Goal: Task Accomplishment & Management: Manage account settings

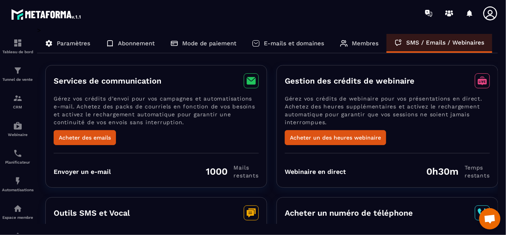
click at [490, 11] on icon at bounding box center [490, 14] width 16 height 16
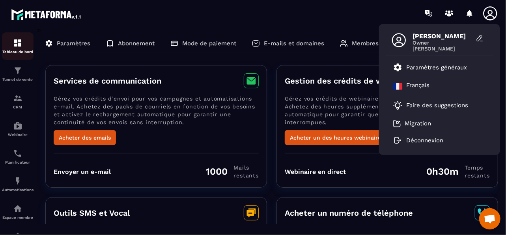
click at [17, 51] on p "Tableau de bord" at bounding box center [18, 52] width 32 height 4
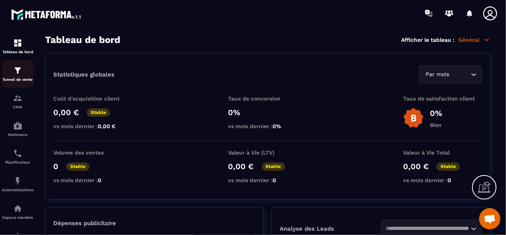
click at [25, 77] on div "Tunnel de vente" at bounding box center [18, 74] width 32 height 16
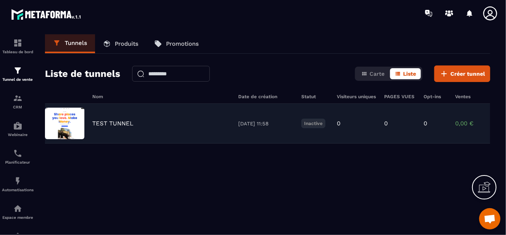
click at [121, 125] on p "TEST TUNNEL" at bounding box center [112, 123] width 41 height 7
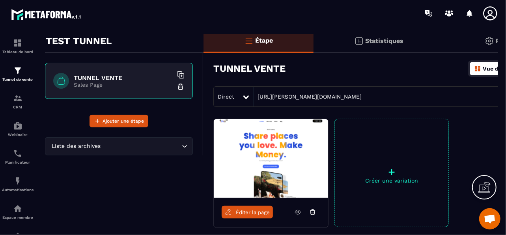
scroll to position [39, 0]
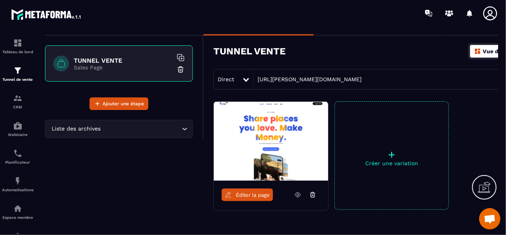
click at [278, 151] on img at bounding box center [271, 141] width 114 height 79
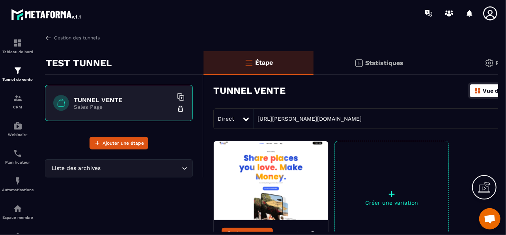
click at [138, 106] on p "Sales Page" at bounding box center [123, 107] width 99 height 6
click at [444, 67] on div "Statistiques" at bounding box center [506, 63] width 125 height 24
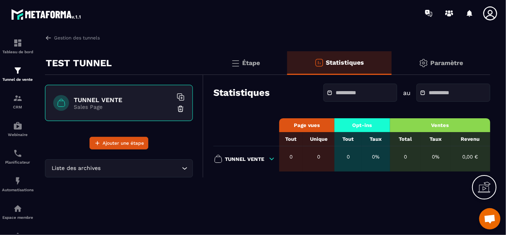
click at [446, 63] on p "Paramètre" at bounding box center [446, 62] width 33 height 7
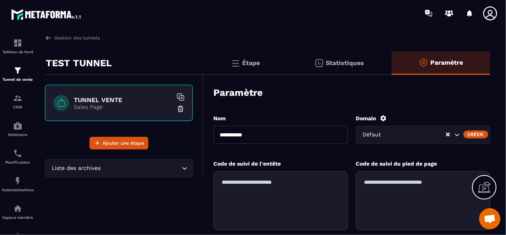
click at [392, 67] on div "Statistiques" at bounding box center [441, 63] width 99 height 24
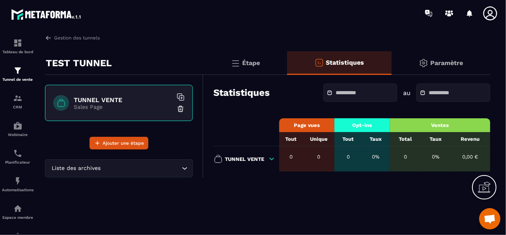
click at [287, 65] on div "Étape" at bounding box center [339, 63] width 104 height 24
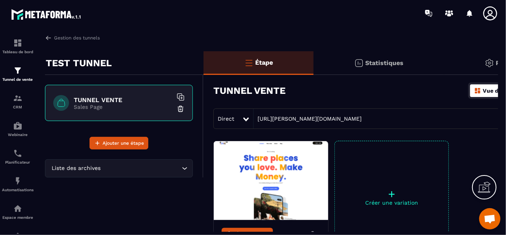
click at [99, 110] on div "TUNNEL VENTE Sales Page" at bounding box center [119, 103] width 148 height 36
click at [50, 39] on img at bounding box center [48, 37] width 7 height 7
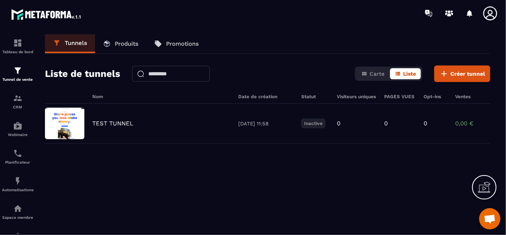
click at [120, 44] on p "Produits" at bounding box center [127, 43] width 24 height 7
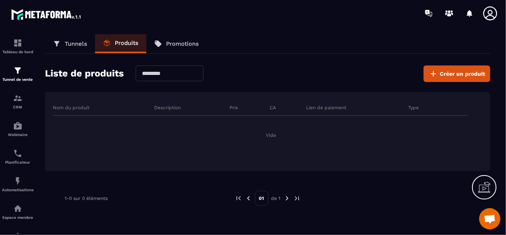
click at [172, 44] on p "Promotions" at bounding box center [182, 43] width 33 height 7
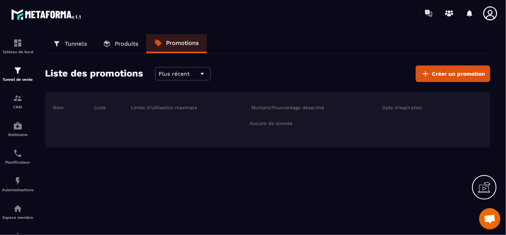
click at [137, 45] on p "Produits" at bounding box center [127, 43] width 24 height 7
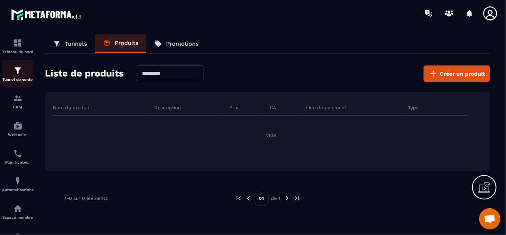
click at [28, 73] on div "Tunnel de vente" at bounding box center [18, 74] width 32 height 16
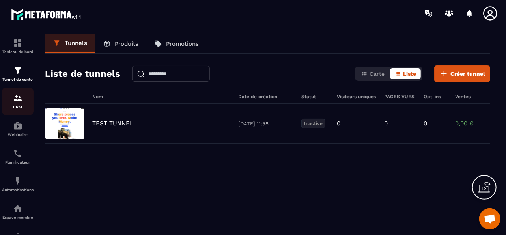
click at [22, 105] on div "CRM" at bounding box center [18, 101] width 32 height 16
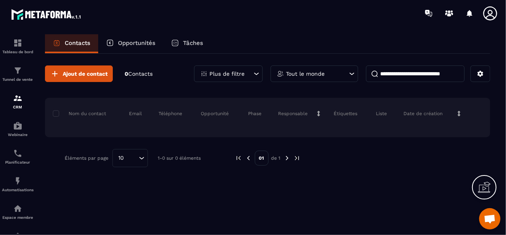
click at [354, 78] on div "Tout le monde" at bounding box center [315, 73] width 88 height 17
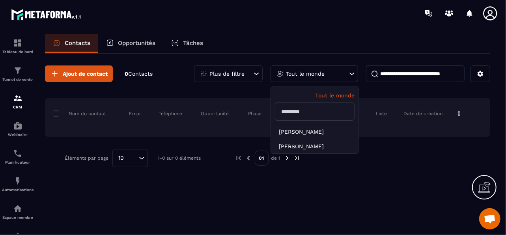
click at [349, 58] on div "Ajout de contact 0 Contacts Plus de filtre Tout le monde Tout le monde [PERSON_…" at bounding box center [267, 116] width 445 height 125
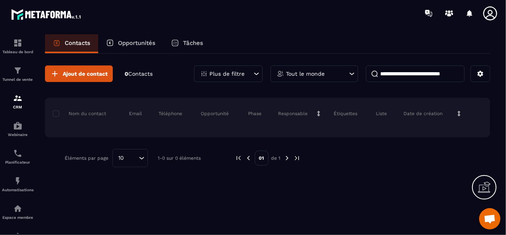
click at [258, 73] on icon at bounding box center [256, 74] width 5 height 2
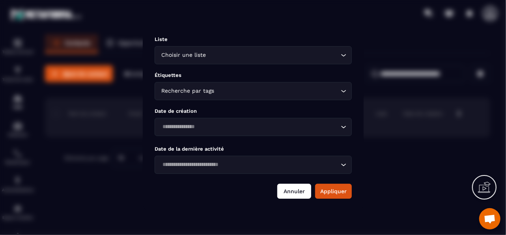
click at [297, 191] on button "Annuler" at bounding box center [294, 191] width 34 height 15
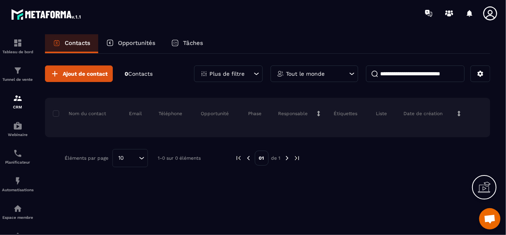
click at [252, 74] on div "Plus de filtre" at bounding box center [228, 73] width 69 height 17
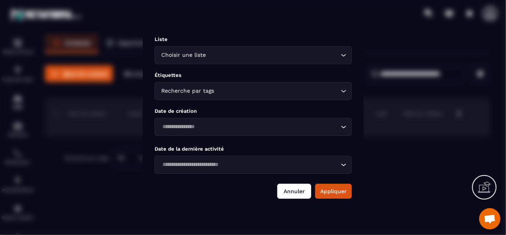
click at [298, 193] on button "Annuler" at bounding box center [294, 191] width 34 height 15
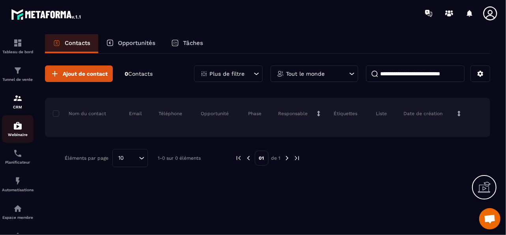
click at [22, 130] on img at bounding box center [17, 125] width 9 height 9
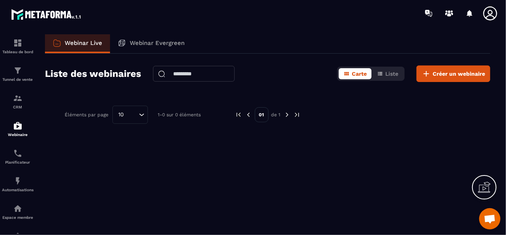
click at [153, 43] on p "Webinar Evergreen" at bounding box center [157, 42] width 55 height 7
click at [136, 43] on p "Webinar Evergreen" at bounding box center [157, 42] width 55 height 7
click at [103, 46] on link "Webinar Live" at bounding box center [77, 43] width 65 height 19
click at [438, 79] on button "Créer un webinaire" at bounding box center [453, 73] width 74 height 17
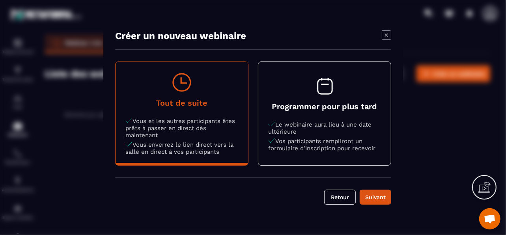
click at [347, 127] on p "Le webinaire aura lieu à une date ultérieure" at bounding box center [324, 128] width 113 height 14
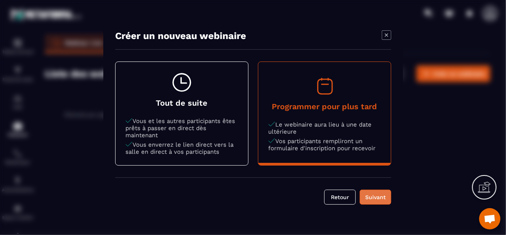
click at [380, 196] on div "Suivant" at bounding box center [375, 197] width 21 height 8
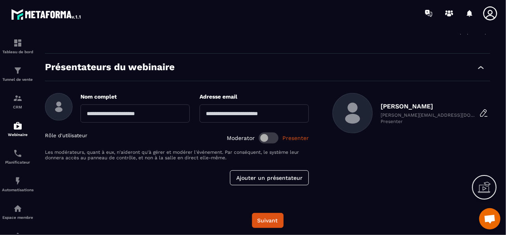
scroll to position [213, 0]
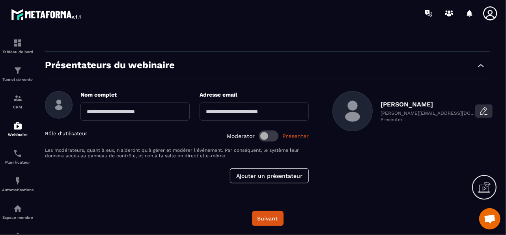
click at [479, 108] on icon "button" at bounding box center [483, 110] width 9 height 9
type input "**********"
click at [479, 108] on icon "button" at bounding box center [483, 110] width 9 height 9
click at [481, 113] on icon "button" at bounding box center [483, 110] width 9 height 9
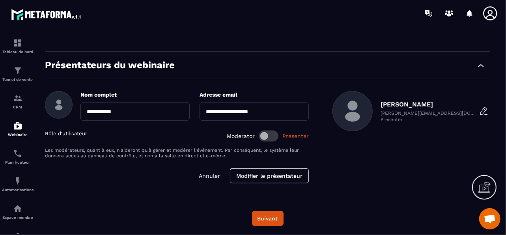
click at [406, 111] on p "[PERSON_NAME][EMAIL_ADDRESS][DOMAIN_NAME]" at bounding box center [428, 113] width 95 height 6
click at [384, 101] on p "[PERSON_NAME]" at bounding box center [428, 104] width 95 height 7
click at [398, 105] on p "[PERSON_NAME]" at bounding box center [428, 104] width 95 height 7
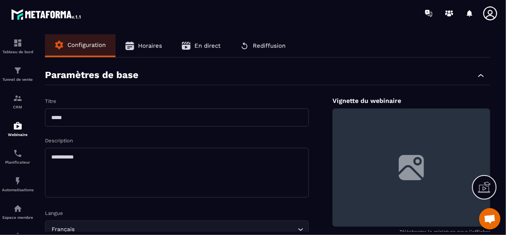
click at [140, 44] on span "Horaires" at bounding box center [150, 45] width 24 height 7
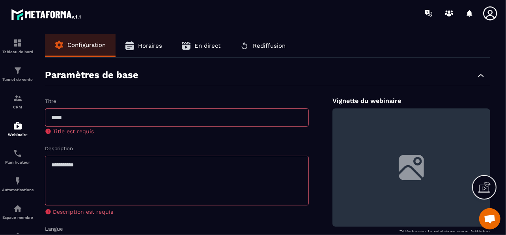
click at [144, 46] on span "Horaires" at bounding box center [150, 45] width 24 height 7
click at [148, 50] on button "Horaires" at bounding box center [144, 45] width 56 height 23
click at [21, 155] on img at bounding box center [17, 153] width 9 height 9
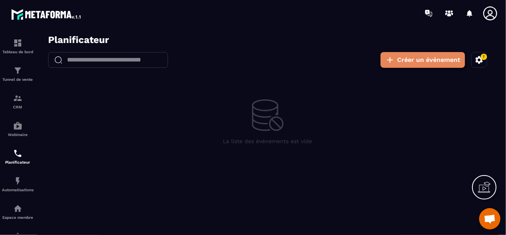
click at [395, 62] on button "Créer un événement" at bounding box center [422, 60] width 84 height 16
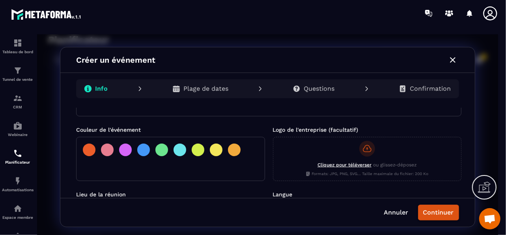
scroll to position [19, 0]
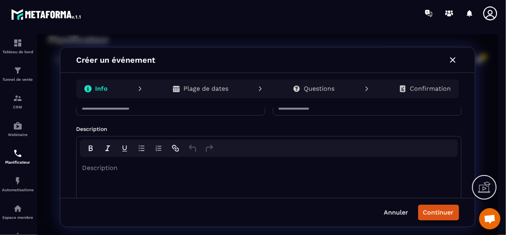
click at [452, 58] on icon "button" at bounding box center [453, 60] width 6 height 6
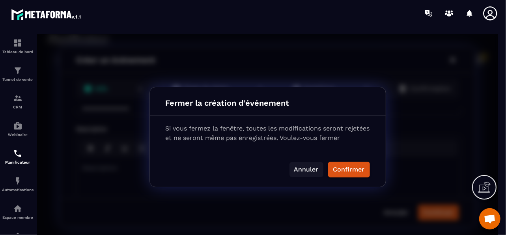
click at [311, 173] on button "Annuler" at bounding box center [306, 169] width 34 height 15
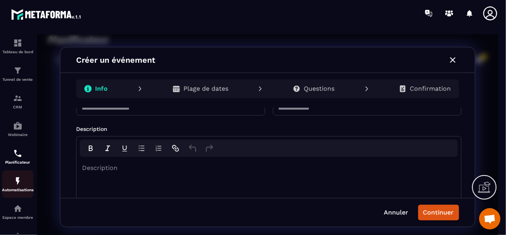
click at [25, 186] on div "Automatisations" at bounding box center [18, 184] width 32 height 16
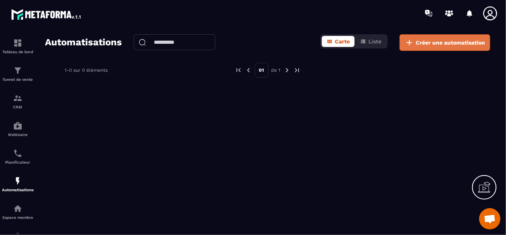
click at [426, 46] on span "Créer une automatisation" at bounding box center [450, 43] width 69 height 8
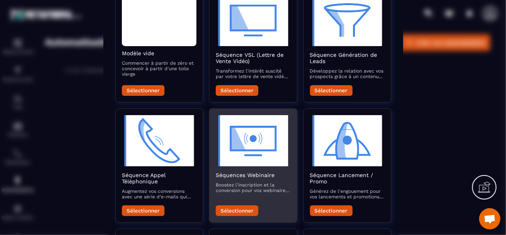
scroll to position [65, 0]
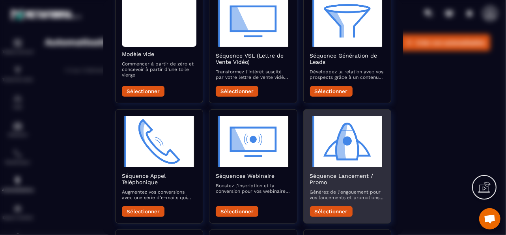
click at [340, 137] on img "Modal window" at bounding box center [347, 141] width 75 height 51
click at [347, 211] on button "Sélectionner" at bounding box center [331, 211] width 43 height 11
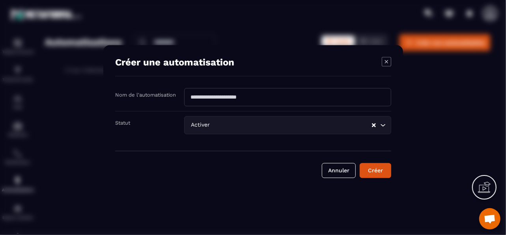
click at [264, 96] on input "Modal window" at bounding box center [287, 97] width 207 height 18
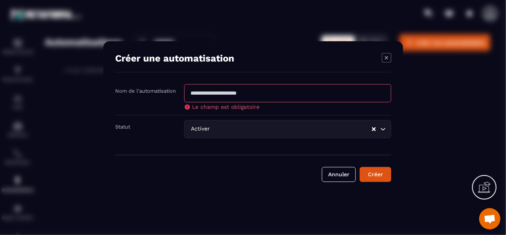
click at [385, 63] on div "Modal window" at bounding box center [386, 58] width 9 height 11
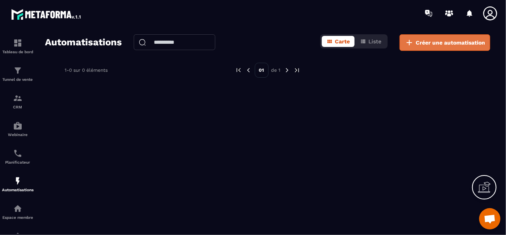
click at [448, 40] on span "Créer une automatisation" at bounding box center [450, 43] width 69 height 8
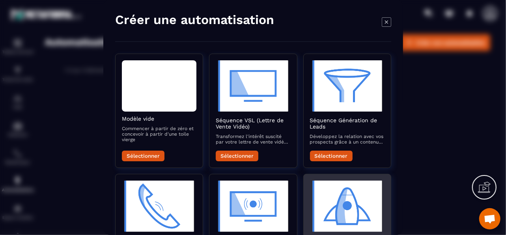
scroll to position [39, 0]
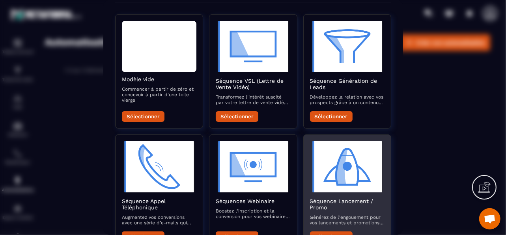
click at [368, 180] on img "Modal window" at bounding box center [347, 166] width 75 height 51
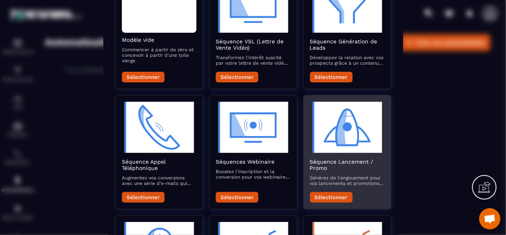
click at [343, 199] on button "Sélectionner" at bounding box center [331, 197] width 43 height 11
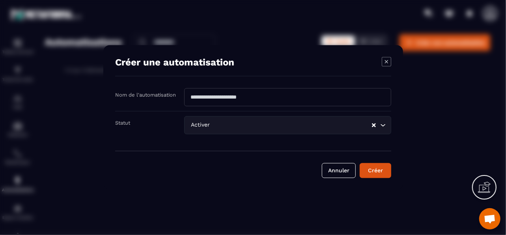
click at [215, 98] on input "Modal window" at bounding box center [287, 97] width 207 height 18
click at [381, 127] on icon "Search for option" at bounding box center [383, 125] width 8 height 8
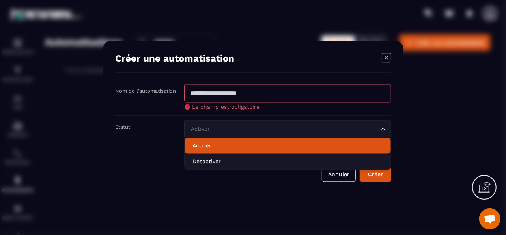
click at [207, 146] on p "Activer" at bounding box center [287, 146] width 190 height 8
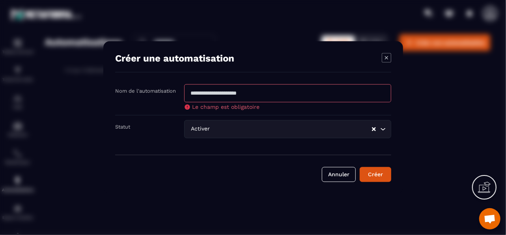
click at [219, 96] on input "Modal window" at bounding box center [287, 93] width 207 height 18
type input "*****"
click at [368, 174] on button "Créer" at bounding box center [376, 174] width 32 height 15
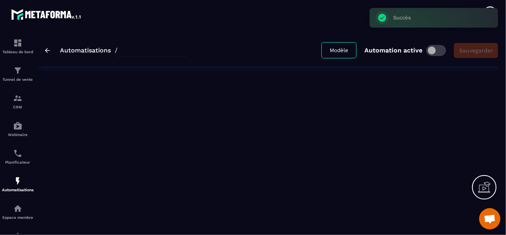
type input "*****"
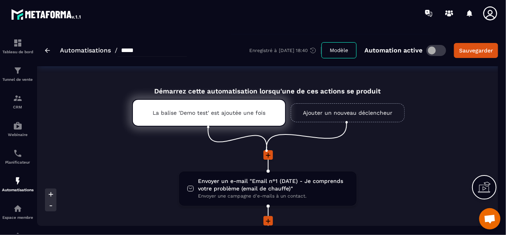
click at [347, 117] on link "Ajouter un nouveau déclencheur" at bounding box center [348, 112] width 114 height 19
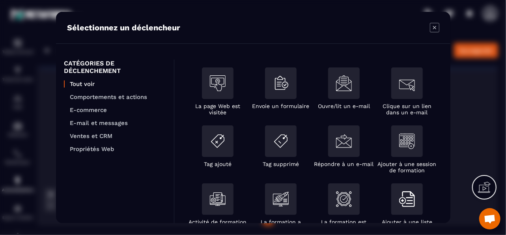
click at [436, 27] on icon "Modal window" at bounding box center [434, 27] width 9 height 9
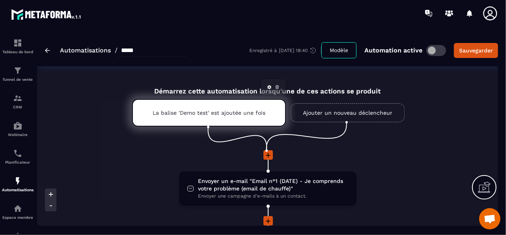
click at [243, 116] on p "La balise 'Demo test' est ajoutée une fois" at bounding box center [209, 113] width 113 height 6
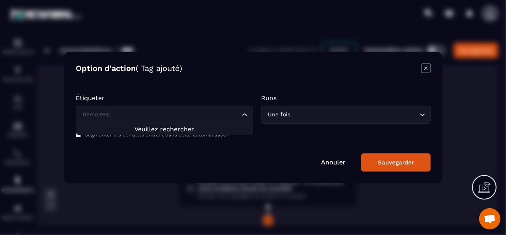
click at [243, 113] on icon "Search for option" at bounding box center [245, 115] width 8 height 8
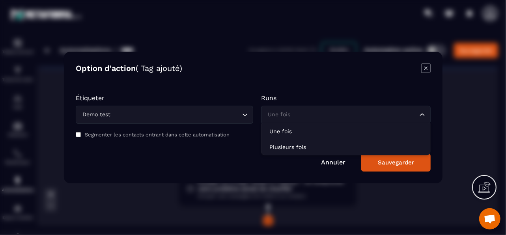
click at [284, 117] on div "Une fois" at bounding box center [341, 114] width 153 height 9
click at [284, 117] on input "Search for option" at bounding box center [341, 114] width 151 height 9
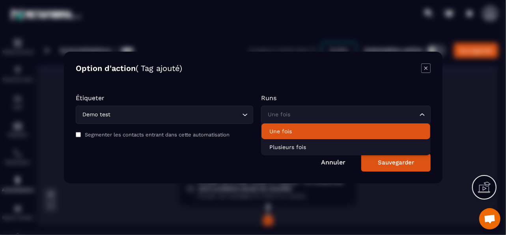
click at [289, 130] on p "Une fois" at bounding box center [345, 131] width 153 height 8
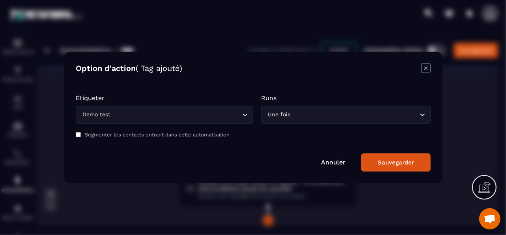
click at [428, 67] on icon "Modal window" at bounding box center [425, 67] width 9 height 9
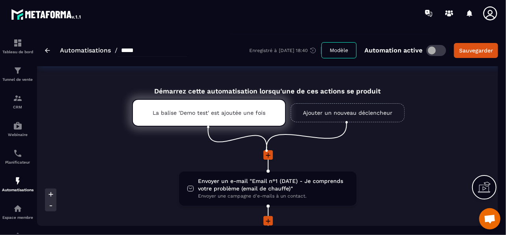
click at [346, 114] on link "Ajouter un nouveau déclencheur" at bounding box center [348, 112] width 114 height 19
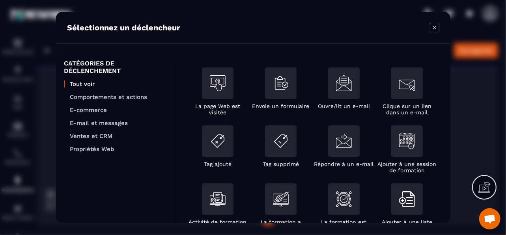
click at [431, 29] on icon "Modal window" at bounding box center [434, 27] width 9 height 9
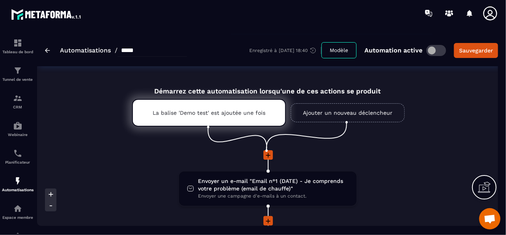
click at [366, 119] on link "Ajouter un nouveau déclencheur" at bounding box center [348, 112] width 114 height 19
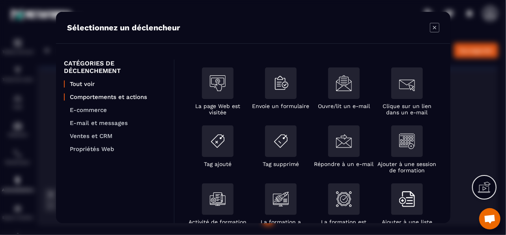
click at [126, 99] on p "Comportements et actions" at bounding box center [118, 96] width 96 height 7
click at [95, 111] on p "E-commerce" at bounding box center [118, 109] width 96 height 7
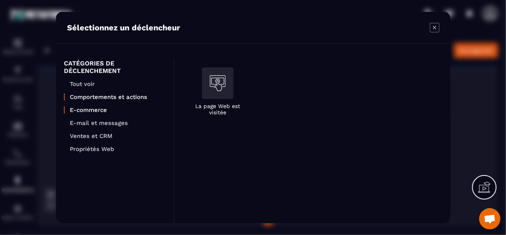
click at [119, 95] on p "Comportements et actions" at bounding box center [118, 96] width 96 height 7
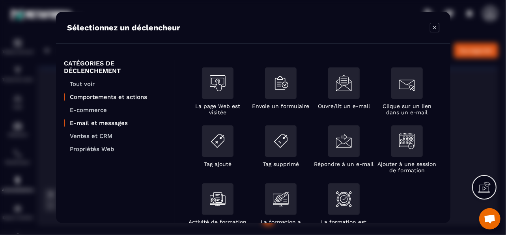
click at [98, 122] on p "E-mail et messages" at bounding box center [118, 123] width 96 height 7
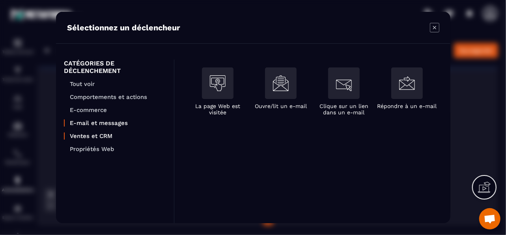
click at [100, 135] on p "Ventes et CRM" at bounding box center [118, 136] width 96 height 7
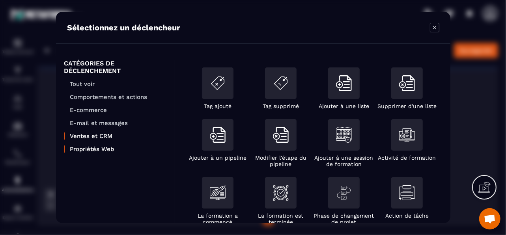
click at [104, 148] on p "Propriétés Web" at bounding box center [118, 149] width 96 height 7
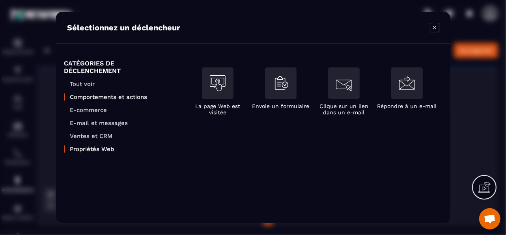
click at [94, 96] on p "Comportements et actions" at bounding box center [118, 96] width 96 height 7
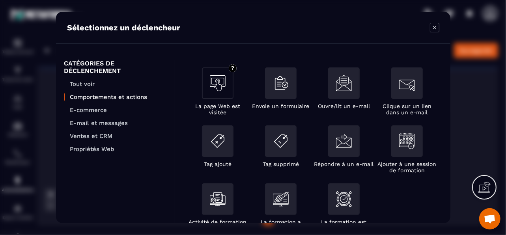
click at [215, 101] on div "Modal window" at bounding box center [218, 84] width 32 height 35
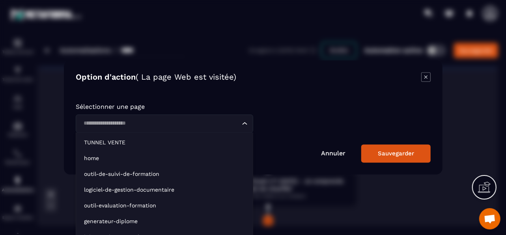
click at [240, 127] on input "Search for option" at bounding box center [160, 124] width 159 height 9
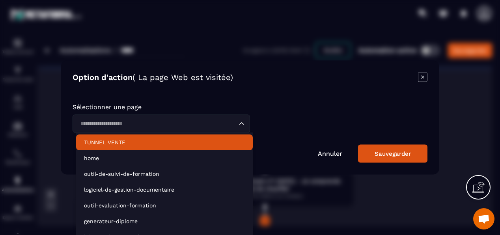
click at [115, 142] on p "TUNNEL VENTE" at bounding box center [164, 142] width 161 height 8
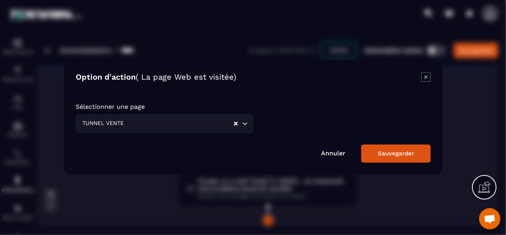
click at [410, 153] on div "Sauvegarder" at bounding box center [396, 153] width 36 height 7
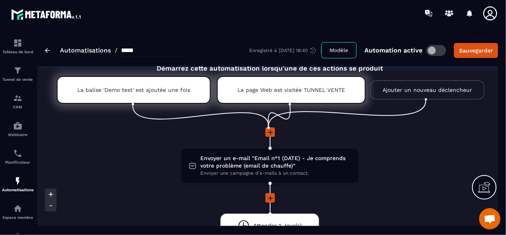
scroll to position [39, 0]
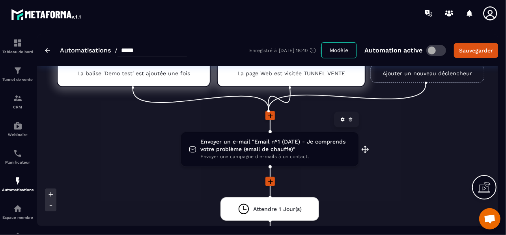
click at [258, 152] on span "Envoyer un e-mail "Email n°1 (DATE) - Je comprends votre problème (email de cha…" at bounding box center [275, 145] width 150 height 15
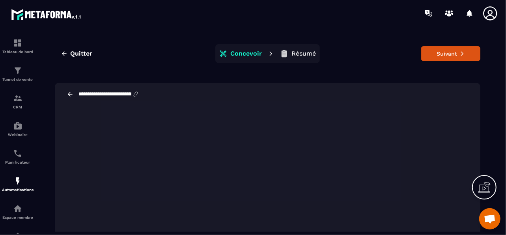
click at [239, 54] on p "Concevoir" at bounding box center [246, 54] width 32 height 8
click at [304, 57] on p "Résumé" at bounding box center [303, 54] width 24 height 8
click at [303, 55] on p "Résumé" at bounding box center [303, 54] width 24 height 8
click at [445, 54] on button "Suivant" at bounding box center [450, 53] width 59 height 15
click at [444, 55] on button "Suivant" at bounding box center [450, 53] width 59 height 15
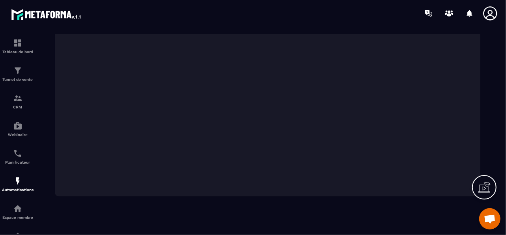
scroll to position [17, 0]
click at [296, 20] on div at bounding box center [299, 13] width 413 height 26
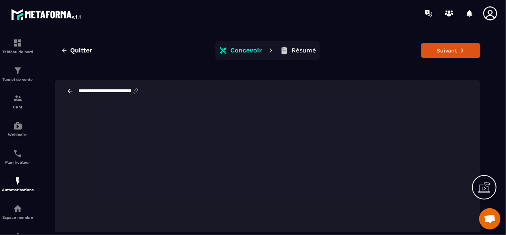
scroll to position [0, 0]
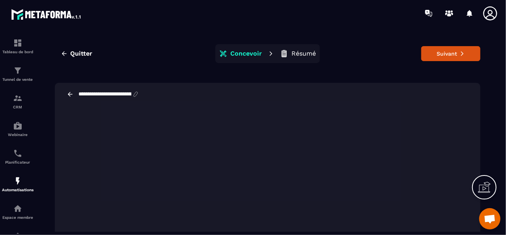
click at [172, 63] on div "**********" at bounding box center [267, 137] width 445 height 207
click at [70, 96] on icon at bounding box center [70, 94] width 5 height 4
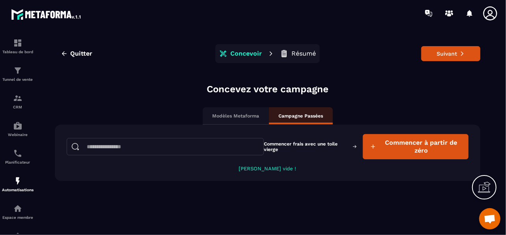
click at [250, 114] on p "Modèles Metaforma" at bounding box center [235, 116] width 47 height 6
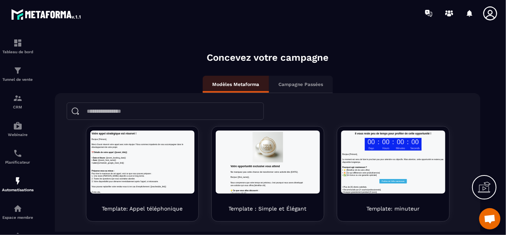
scroll to position [79, 0]
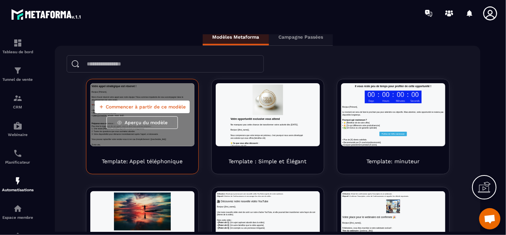
click at [162, 107] on span "Commencer à partir de ce modèle" at bounding box center [146, 107] width 80 height 6
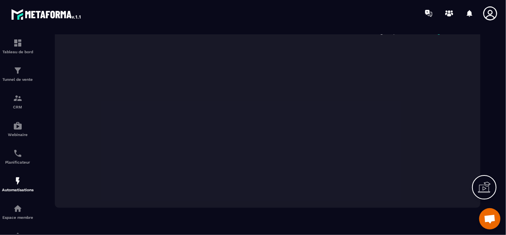
click at [295, 39] on div "**********" at bounding box center [268, 31] width 426 height 23
click at [312, 30] on section "**********" at bounding box center [253, 132] width 506 height 213
click at [336, 15] on div at bounding box center [299, 13] width 413 height 26
click at [338, 21] on div at bounding box center [299, 13] width 413 height 26
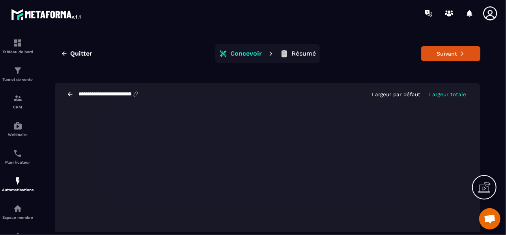
click at [170, 48] on div "Quitter Concevoir Résumé Suivant" at bounding box center [268, 53] width 426 height 19
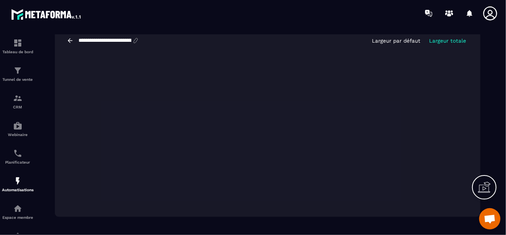
scroll to position [62, 0]
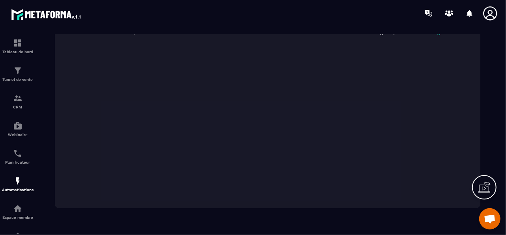
click at [127, 21] on div at bounding box center [299, 13] width 413 height 26
click at [193, 24] on div at bounding box center [299, 13] width 413 height 26
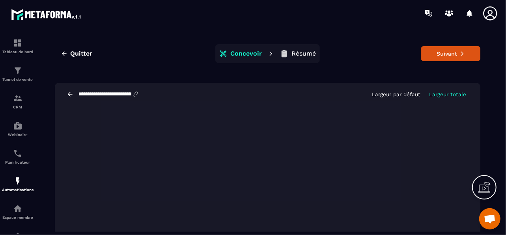
click at [75, 96] on div "**********" at bounding box center [103, 94] width 73 height 7
click at [70, 94] on icon at bounding box center [70, 94] width 5 height 4
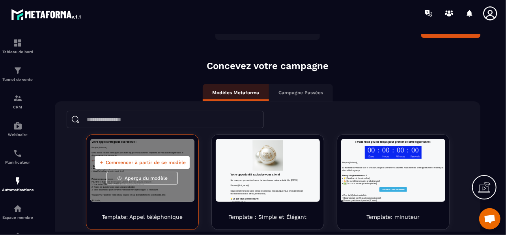
scroll to position [79, 0]
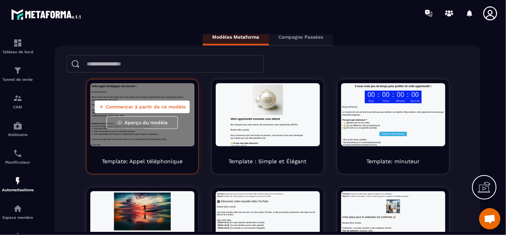
click at [163, 92] on div "Commencer à partir de ce modèle Aperçu du modèle" at bounding box center [142, 114] width 104 height 63
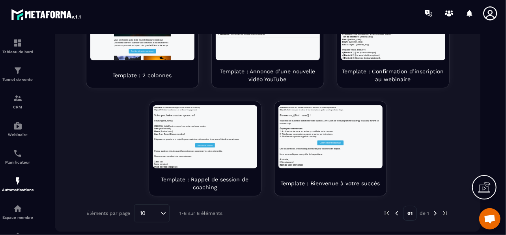
scroll to position [17, 0]
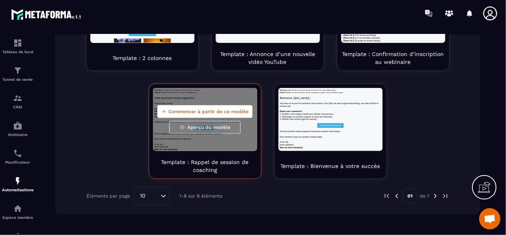
click at [233, 114] on span "Commencer à partir de ce modèle" at bounding box center [208, 111] width 80 height 6
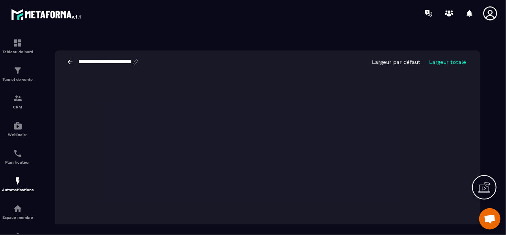
scroll to position [0, 0]
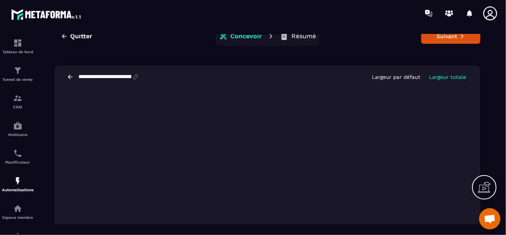
click at [69, 75] on icon at bounding box center [70, 77] width 5 height 4
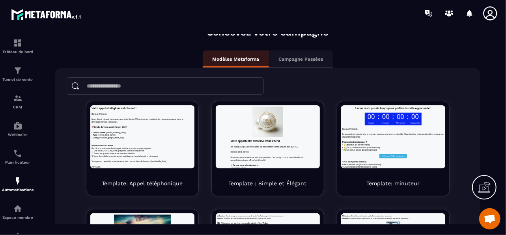
click at [297, 64] on div "Campagne Passées" at bounding box center [301, 58] width 64 height 17
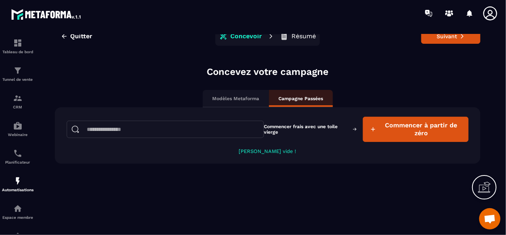
click at [254, 98] on p "Modèles Metaforma" at bounding box center [235, 98] width 47 height 6
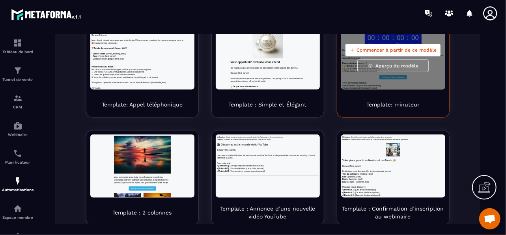
click at [423, 81] on div "Commencer à partir de ce modèle Aperçu du modèle" at bounding box center [393, 57] width 104 height 63
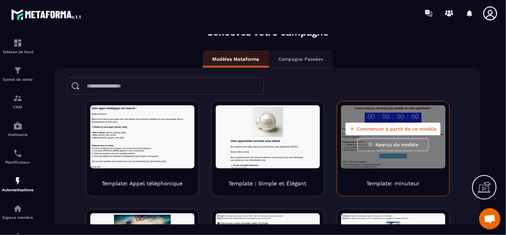
click at [428, 116] on div "Commencer à partir de ce modèle Aperçu du modèle" at bounding box center [393, 136] width 104 height 63
click at [405, 146] on span "Aperçu du modèle" at bounding box center [396, 145] width 43 height 6
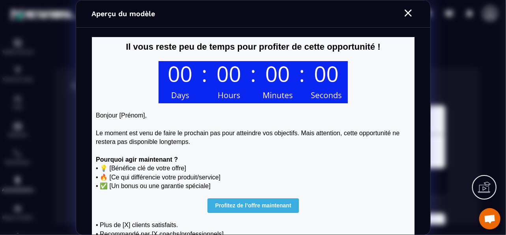
click at [409, 14] on icon "Modal window" at bounding box center [408, 12] width 7 height 7
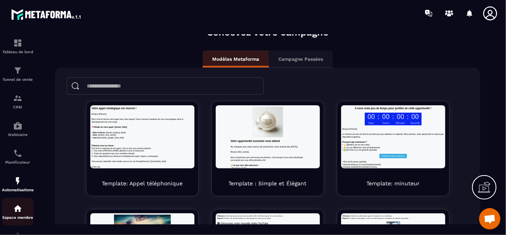
click at [22, 212] on img at bounding box center [17, 208] width 9 height 9
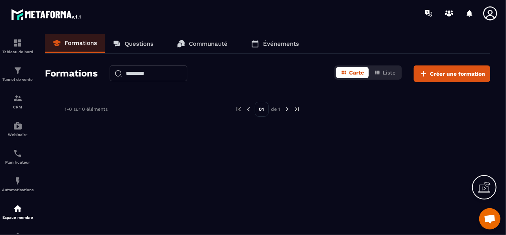
click at [129, 45] on p "Questions" at bounding box center [139, 43] width 29 height 7
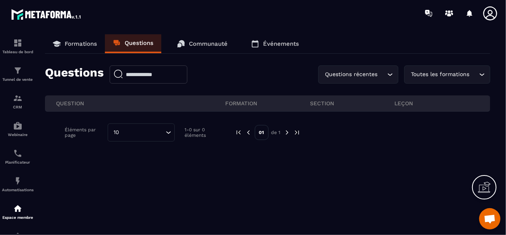
click at [200, 45] on p "Communauté" at bounding box center [208, 43] width 39 height 7
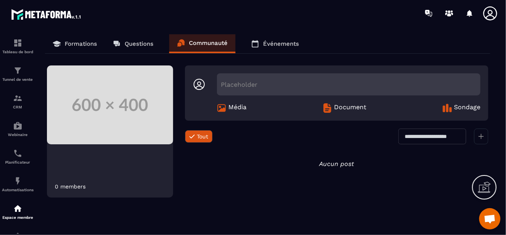
click at [265, 44] on p "Événements" at bounding box center [281, 43] width 36 height 7
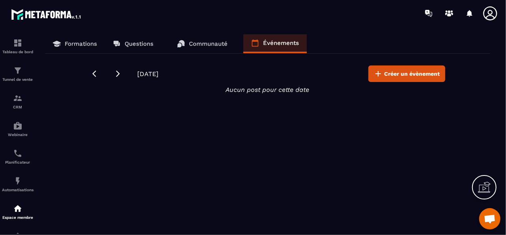
click at [201, 40] on p "Communauté" at bounding box center [208, 43] width 39 height 7
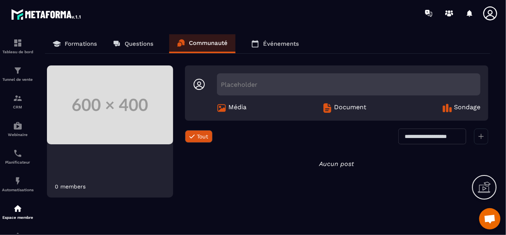
click at [273, 46] on p "Événements" at bounding box center [281, 43] width 36 height 7
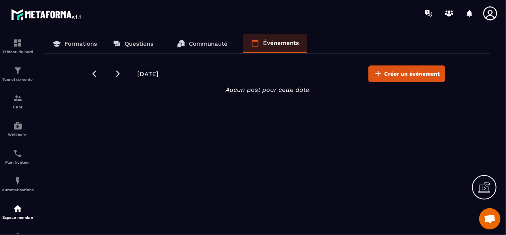
click at [197, 45] on p "Communauté" at bounding box center [208, 43] width 39 height 7
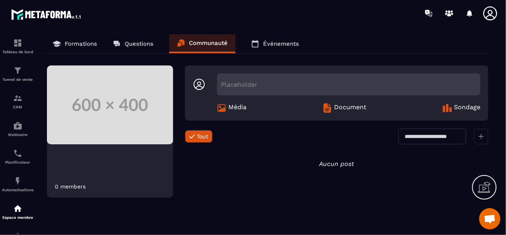
click at [144, 43] on p "Questions" at bounding box center [139, 43] width 29 height 7
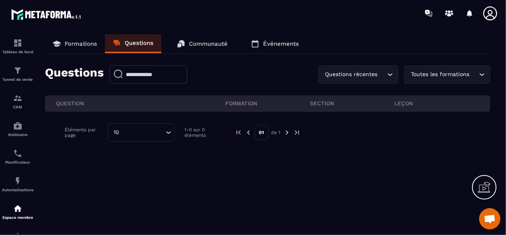
click at [91, 42] on p "Formations" at bounding box center [81, 43] width 32 height 7
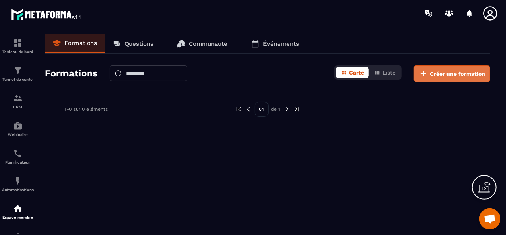
click at [459, 78] on button "Créer une formation" at bounding box center [452, 73] width 77 height 17
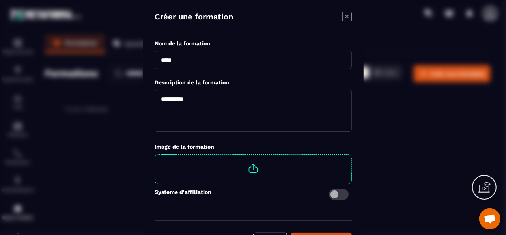
click at [349, 19] on icon "Modal window" at bounding box center [346, 16] width 9 height 9
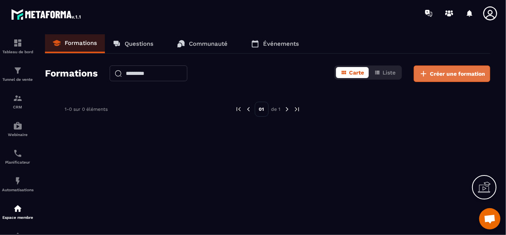
click at [449, 72] on span "Créer une formation" at bounding box center [457, 74] width 55 height 8
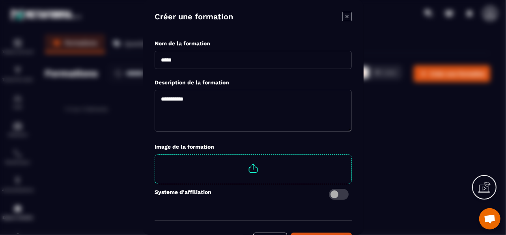
click at [179, 59] on input "Modal window" at bounding box center [253, 60] width 197 height 18
drag, startPoint x: 179, startPoint y: 59, endPoint x: 159, endPoint y: 59, distance: 19.7
click at [159, 59] on input "Modal window" at bounding box center [253, 60] width 197 height 18
type input "**********"
click at [192, 97] on textarea "Modal window" at bounding box center [253, 111] width 197 height 42
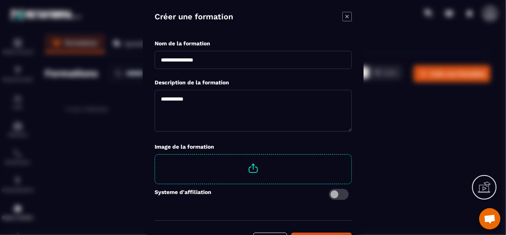
click at [196, 97] on textarea "Modal window" at bounding box center [253, 111] width 197 height 42
drag, startPoint x: 196, startPoint y: 97, endPoint x: 173, endPoint y: 101, distance: 22.9
click at [173, 101] on textarea "Modal window" at bounding box center [253, 111] width 197 height 42
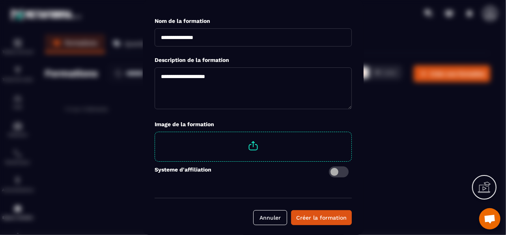
type textarea "**********"
click at [245, 144] on span "Modal window" at bounding box center [253, 146] width 196 height 28
click at [351, 132] on input "Modal window" at bounding box center [351, 132] width 0 height 0
click at [341, 215] on div "Créer la formation" at bounding box center [321, 218] width 50 height 8
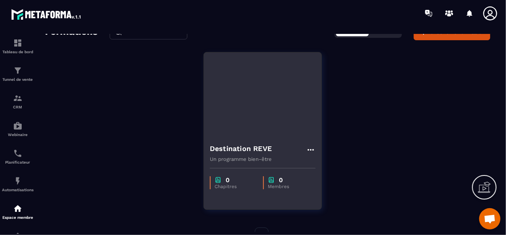
scroll to position [60, 0]
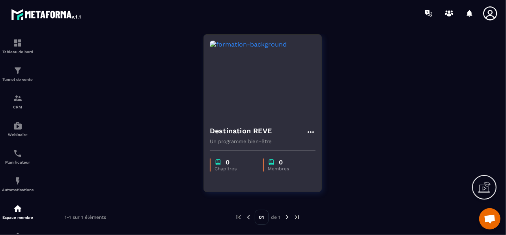
click at [308, 131] on icon at bounding box center [311, 132] width 6 height 2
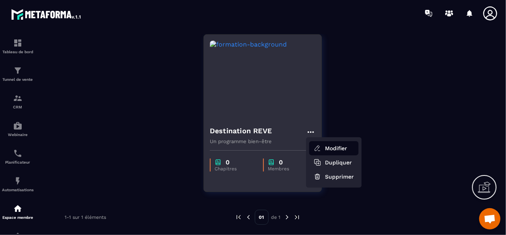
click at [332, 147] on button "Modifier" at bounding box center [333, 148] width 49 height 14
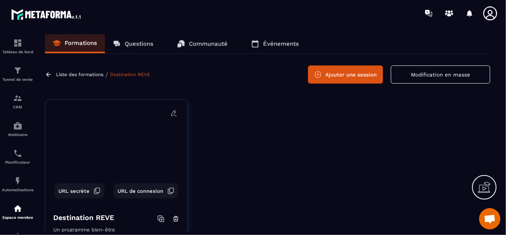
scroll to position [20, 0]
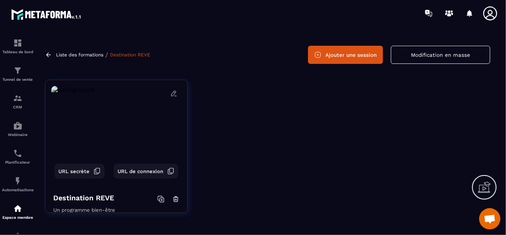
click at [337, 57] on button "Ajouter une session" at bounding box center [345, 55] width 75 height 18
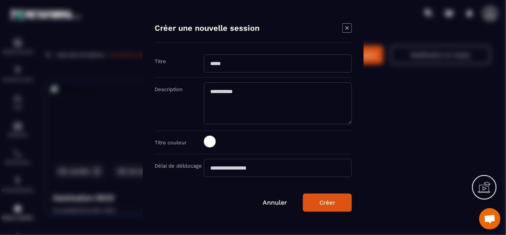
click at [347, 28] on icon "Modal window" at bounding box center [346, 27] width 9 height 9
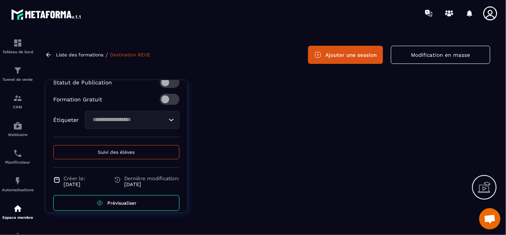
scroll to position [187, 0]
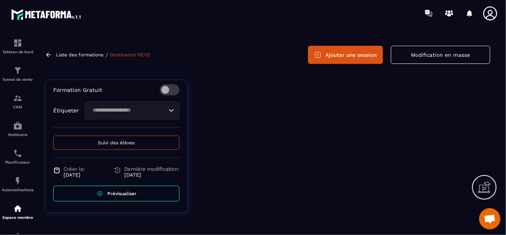
click at [125, 191] on span "Prévisualiser" at bounding box center [121, 194] width 29 height 6
click at [129, 138] on button "Suivi des élèves" at bounding box center [116, 143] width 126 height 14
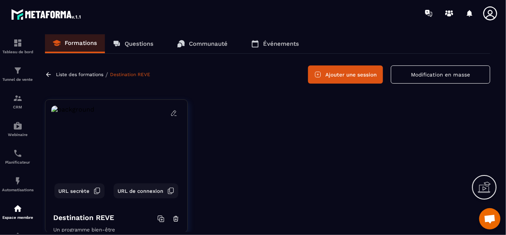
click at [435, 78] on button "Modification en masse" at bounding box center [440, 74] width 99 height 18
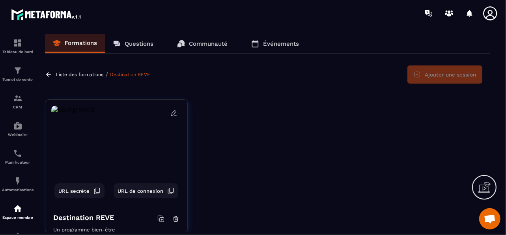
click at [60, 74] on p "Liste des formations" at bounding box center [79, 75] width 47 height 6
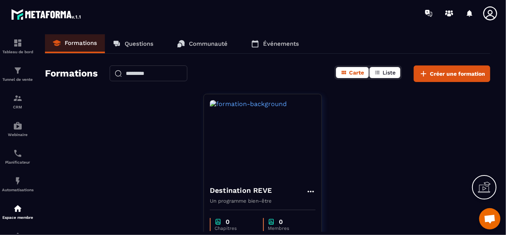
click at [377, 72] on icon "button" at bounding box center [377, 73] width 4 height 4
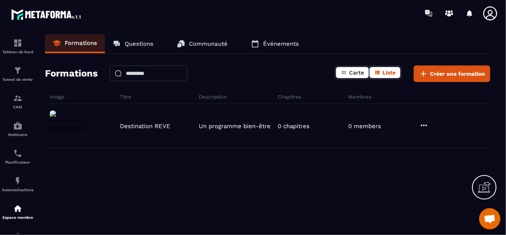
click at [355, 73] on span "Carte" at bounding box center [356, 72] width 15 height 6
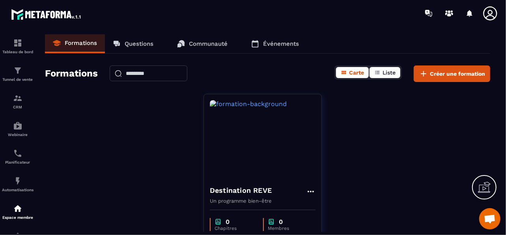
click at [380, 69] on icon "button" at bounding box center [377, 72] width 6 height 6
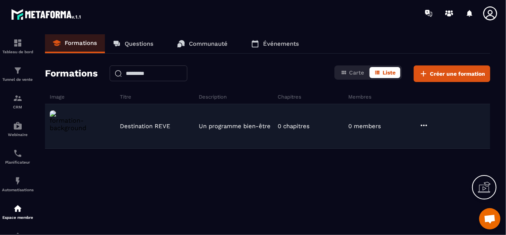
click at [423, 124] on icon at bounding box center [423, 125] width 9 height 9
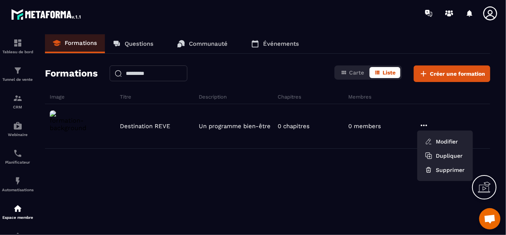
click at [332, 211] on div "Destination REVE Un programme bien-être 0 chapitres 0 members Modifier Duplique…" at bounding box center [267, 163] width 445 height 118
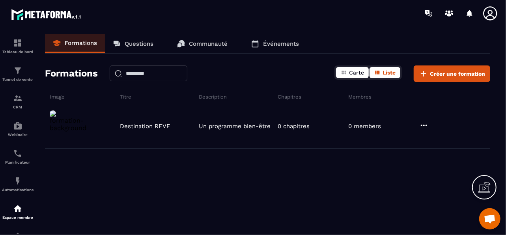
click at [358, 75] on span "Carte" at bounding box center [356, 72] width 15 height 6
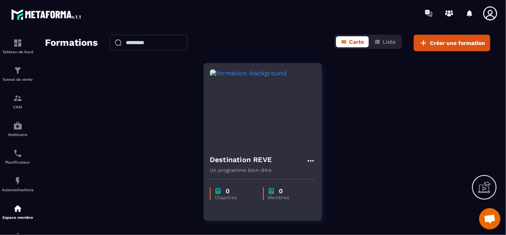
scroll to position [60, 0]
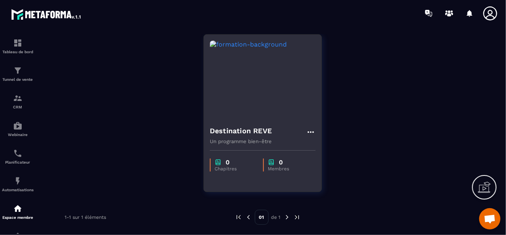
click at [309, 131] on icon at bounding box center [311, 132] width 6 height 2
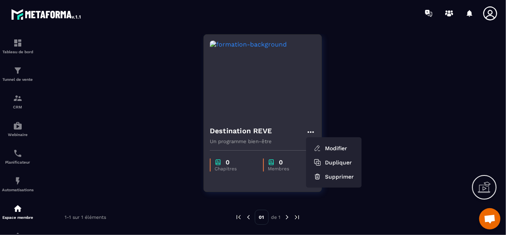
click at [295, 123] on div "Destination REVE Modifier Dupliquer Supprimer Un programme bien-être" at bounding box center [263, 132] width 118 height 25
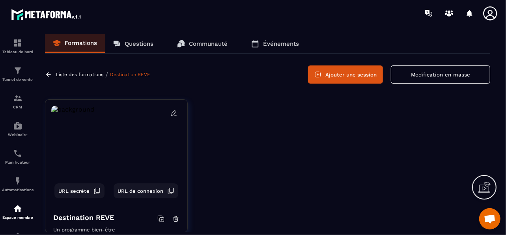
click at [77, 72] on p "Liste des formations" at bounding box center [79, 75] width 47 height 6
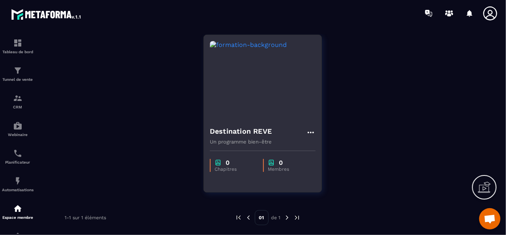
scroll to position [60, 0]
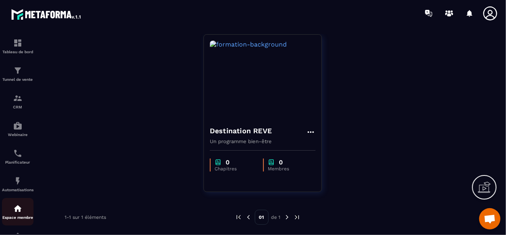
click at [20, 211] on img at bounding box center [17, 208] width 9 height 9
click at [21, 213] on img at bounding box center [17, 208] width 9 height 9
click at [19, 182] on img at bounding box center [17, 180] width 9 height 9
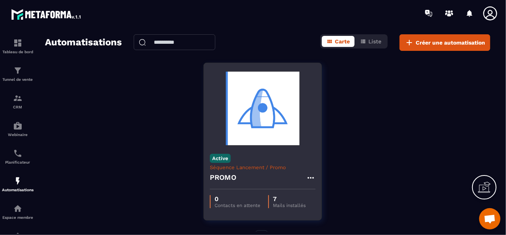
click at [286, 206] on p "Mails installés" at bounding box center [289, 206] width 33 height 6
click at [310, 176] on icon at bounding box center [310, 177] width 9 height 9
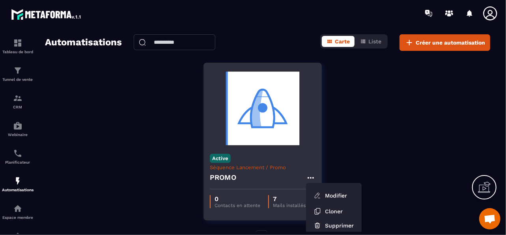
click at [243, 120] on img at bounding box center [263, 108] width 106 height 79
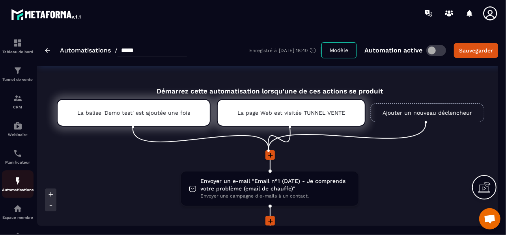
click at [14, 182] on img at bounding box center [17, 180] width 9 height 9
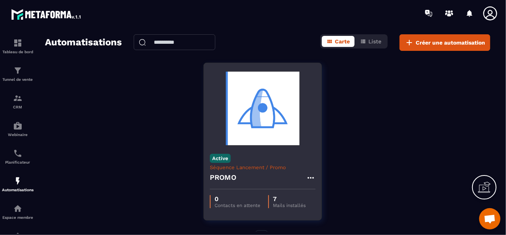
click at [311, 179] on icon at bounding box center [310, 177] width 9 height 9
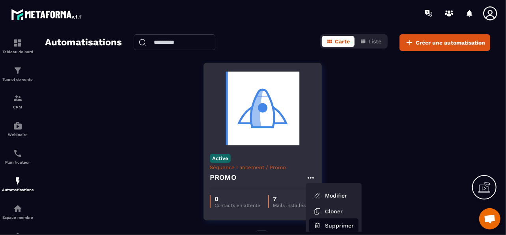
click at [332, 223] on button "Supprimer" at bounding box center [333, 226] width 49 height 14
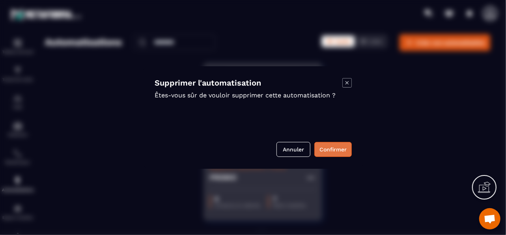
click at [328, 146] on button "Confirmer" at bounding box center [332, 149] width 37 height 15
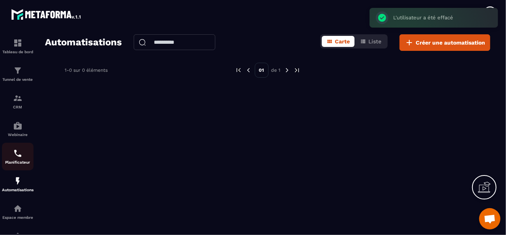
click at [19, 160] on div "Planificateur" at bounding box center [18, 157] width 32 height 16
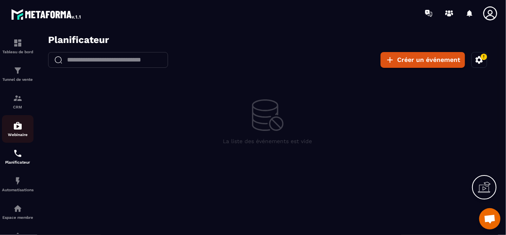
click at [20, 131] on img at bounding box center [17, 125] width 9 height 9
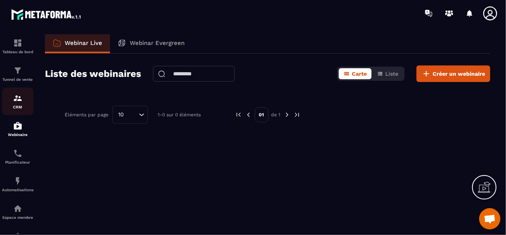
click at [19, 104] on div "CRM" at bounding box center [18, 101] width 32 height 16
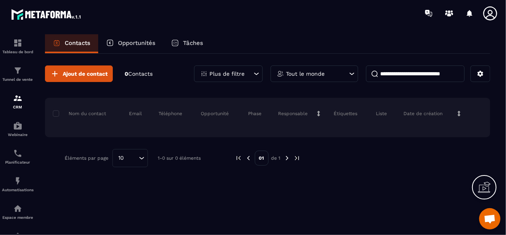
click at [133, 44] on p "Opportunités" at bounding box center [136, 42] width 37 height 7
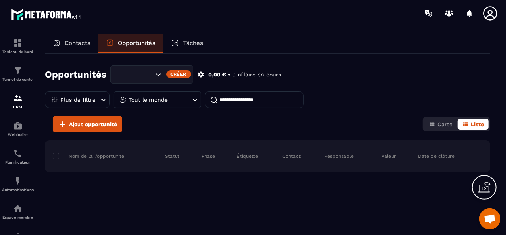
click at [190, 45] on p "Tâches" at bounding box center [193, 42] width 20 height 7
